Goal: Navigation & Orientation: Find specific page/section

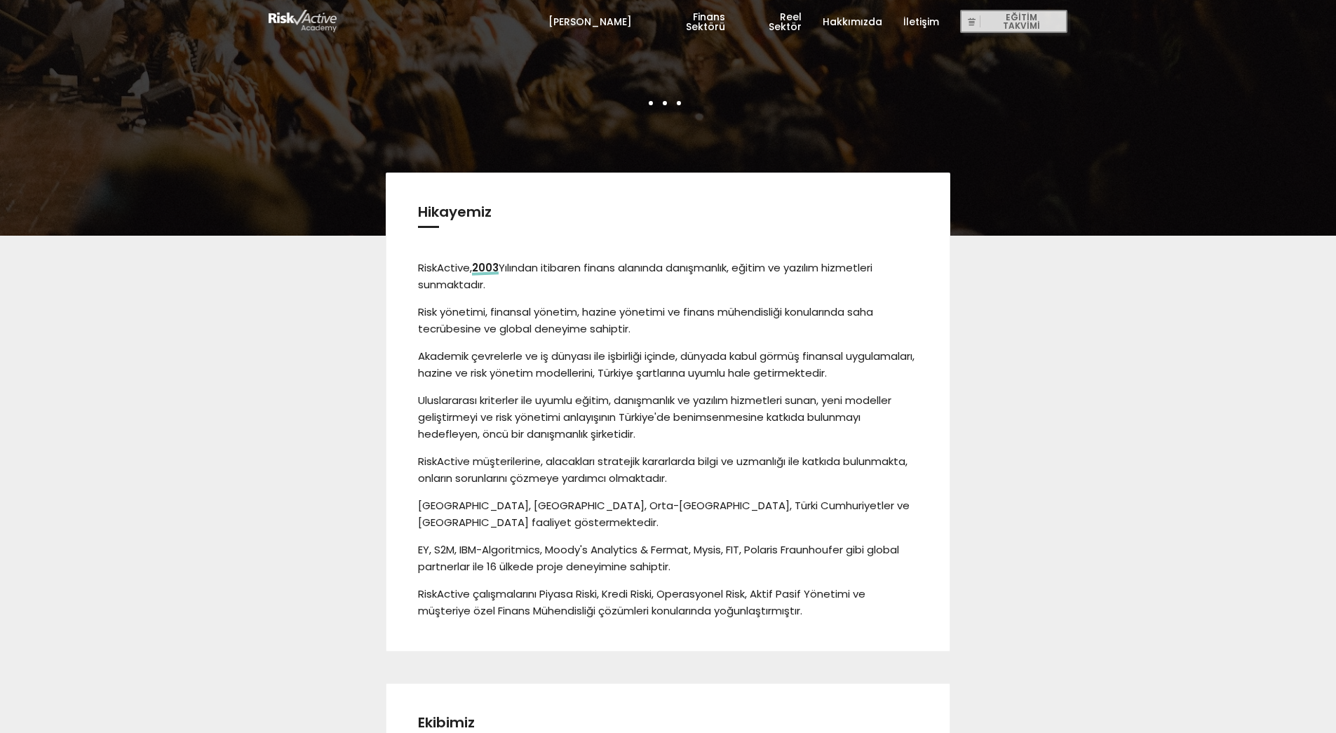
click at [608, 13] on link "[PERSON_NAME]" at bounding box center [589, 22] width 83 height 42
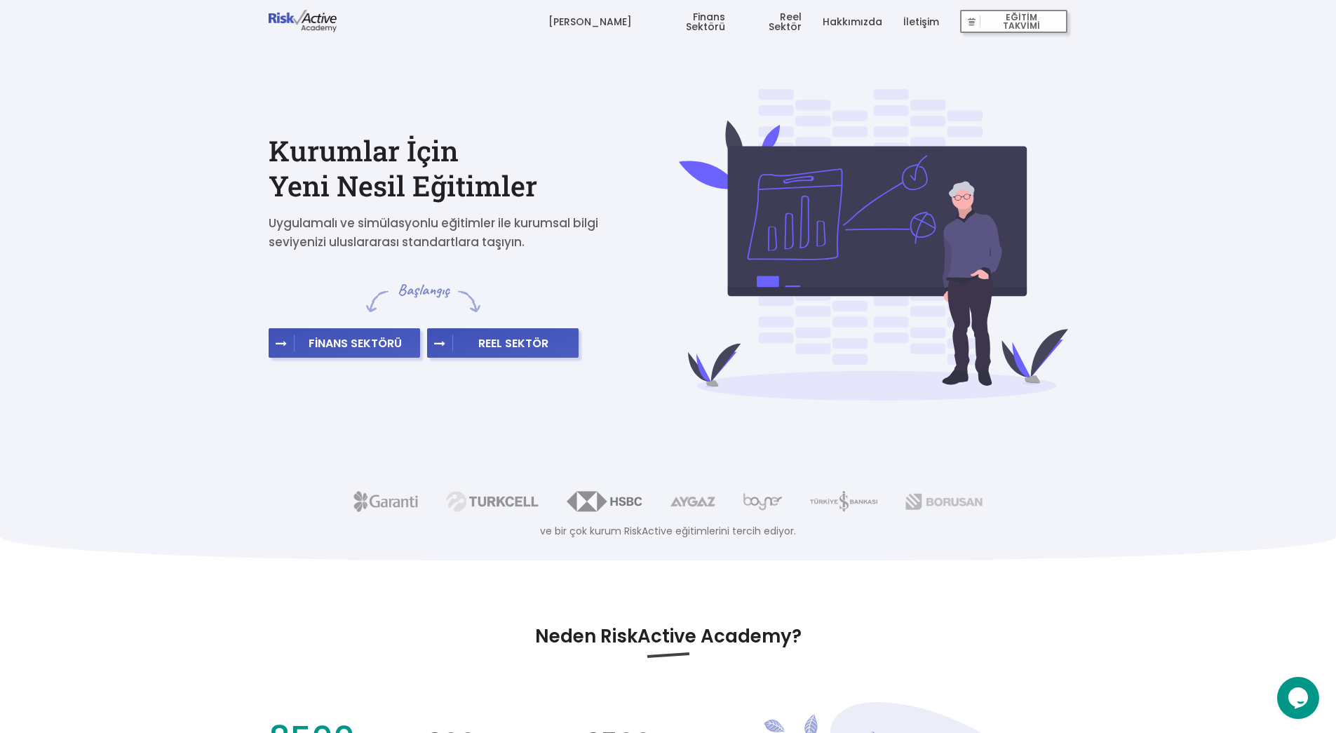
click at [716, 19] on link "Finans Sektörü" at bounding box center [689, 22] width 72 height 42
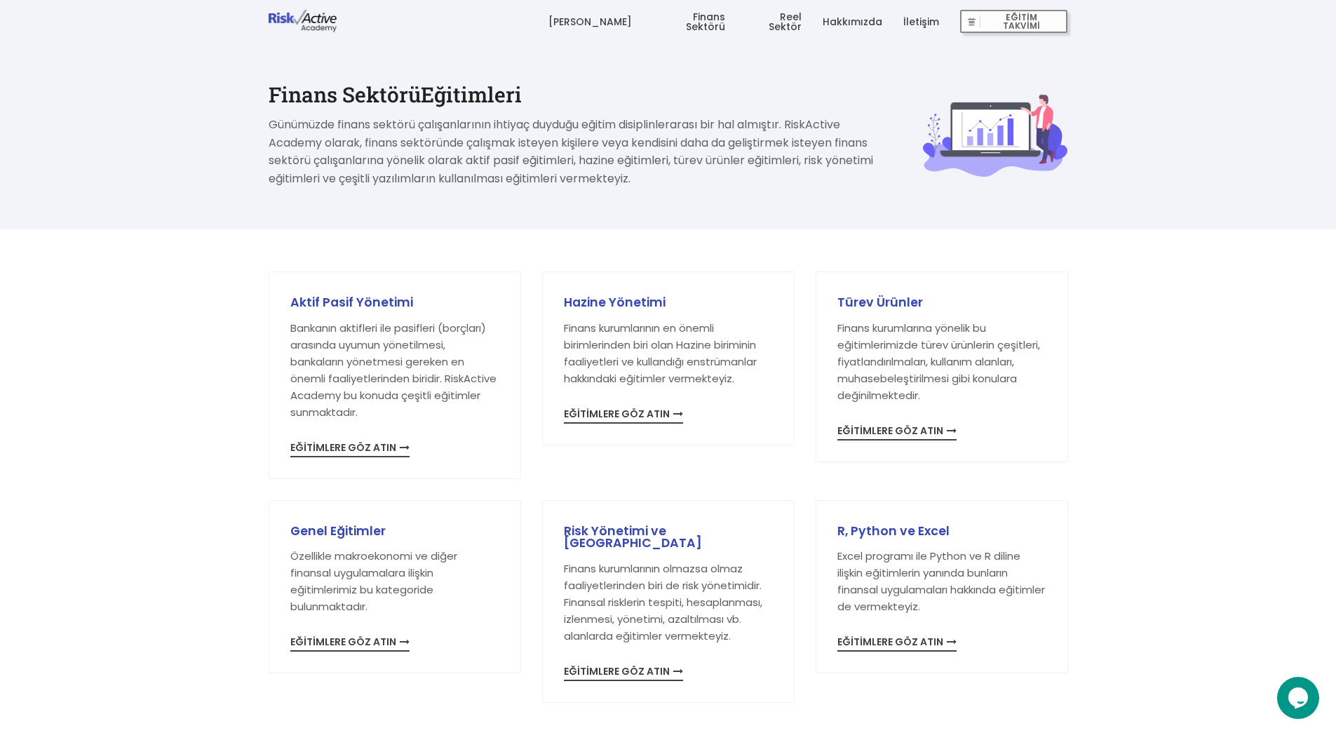
click at [931, 19] on link "İletişim" at bounding box center [921, 22] width 36 height 42
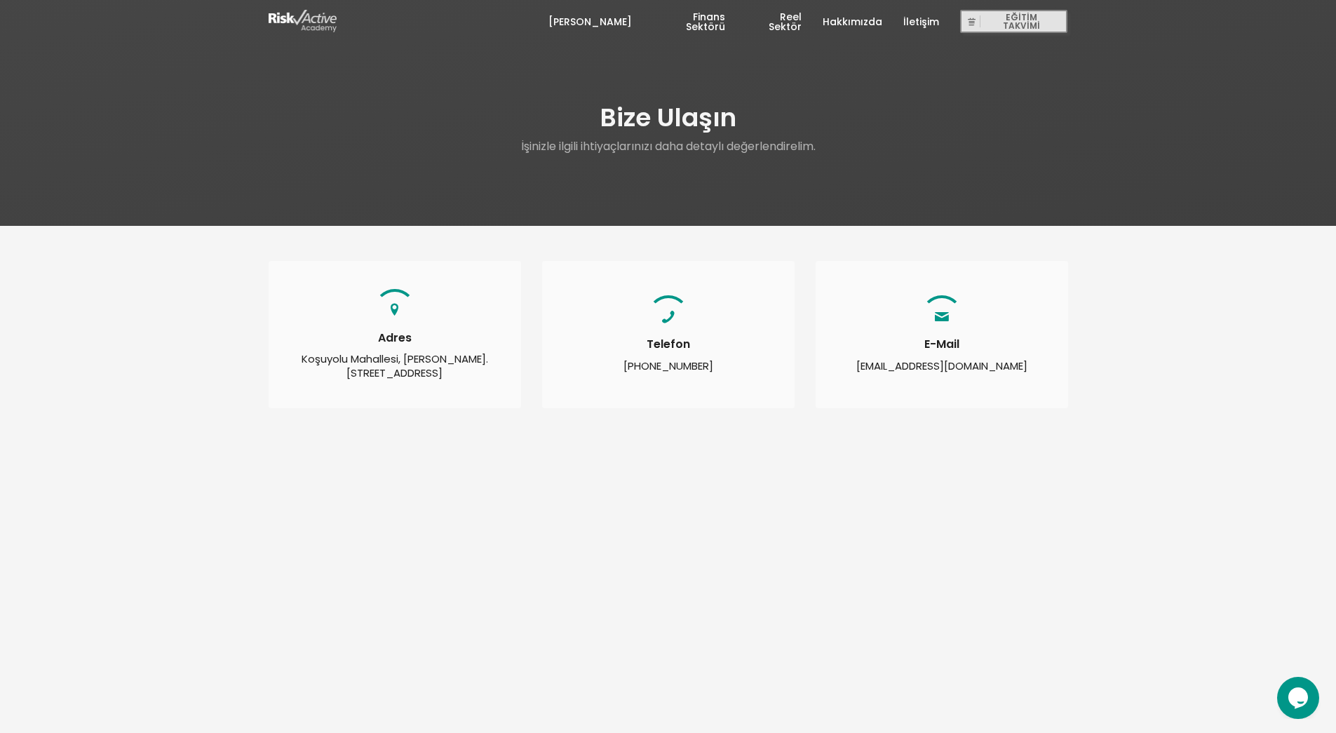
click at [614, 22] on link "[PERSON_NAME]" at bounding box center [589, 22] width 83 height 42
